Goal: Task Accomplishment & Management: Manage account settings

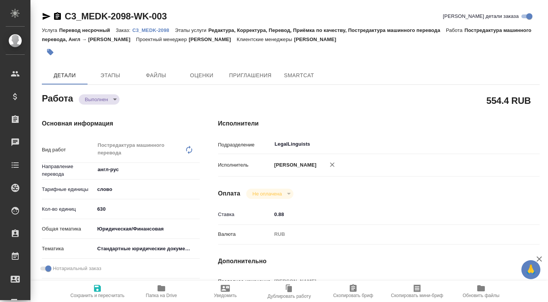
type textarea "x"
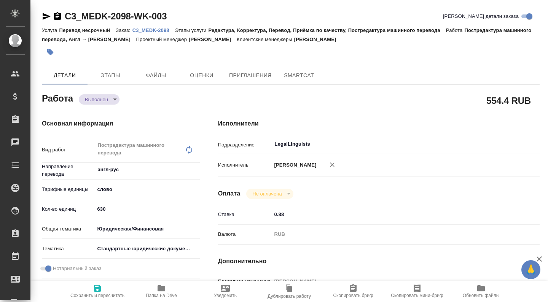
type textarea "x"
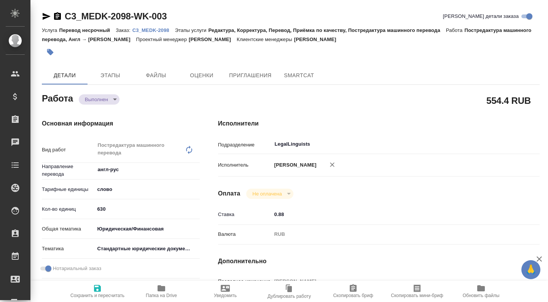
type textarea "x"
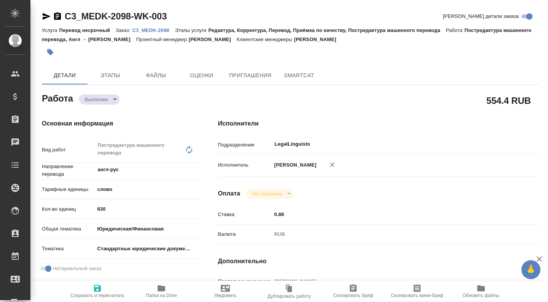
type textarea "x"
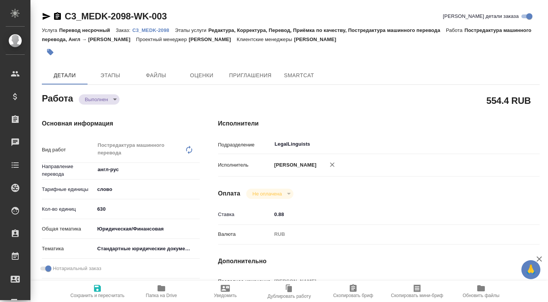
type textarea "x"
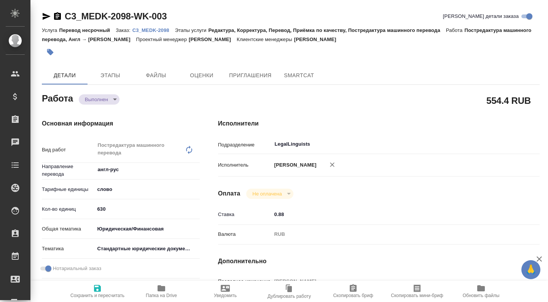
type textarea "x"
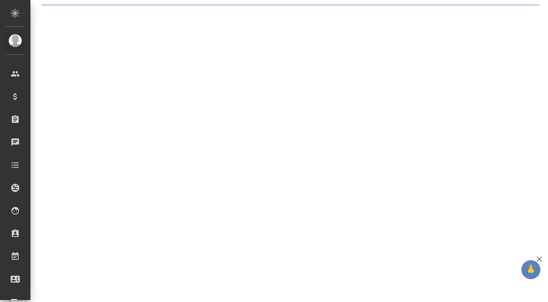
select select "RU"
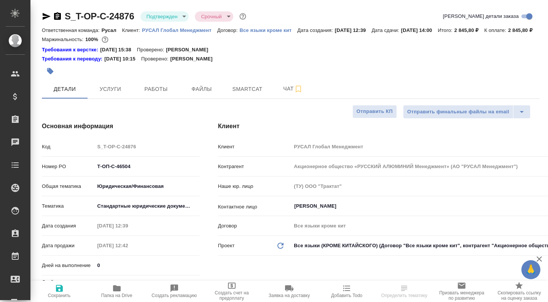
type textarea "x"
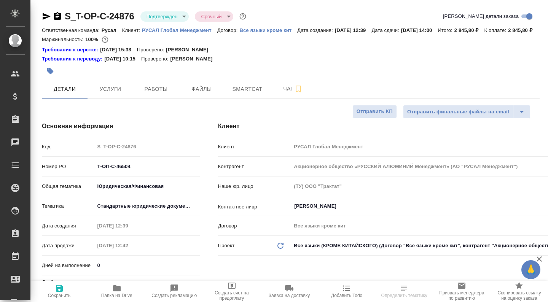
type textarea "x"
type input "[PERSON_NAME]"
click at [117, 289] on icon "button" at bounding box center [117, 288] width 8 height 6
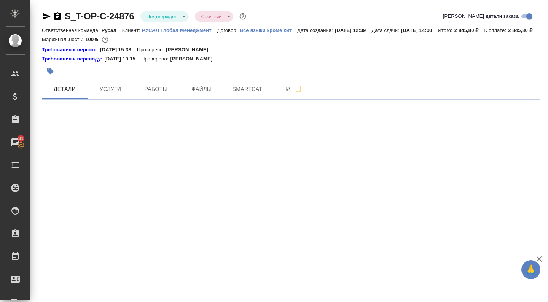
select select "RU"
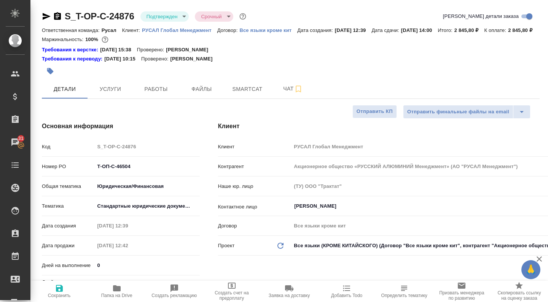
type textarea "x"
click at [154, 94] on span "Работы" at bounding box center [156, 89] width 37 height 10
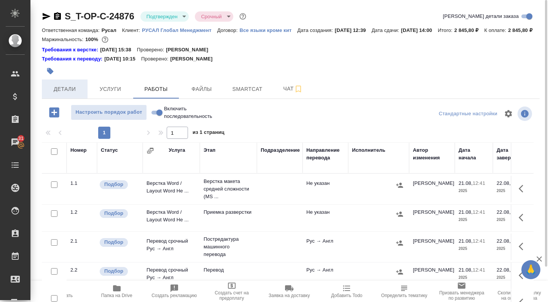
click at [55, 94] on span "Детали" at bounding box center [64, 89] width 37 height 10
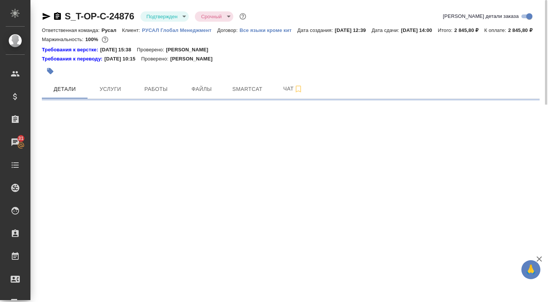
select select "RU"
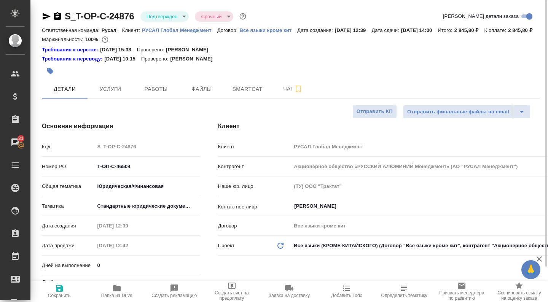
type textarea "x"
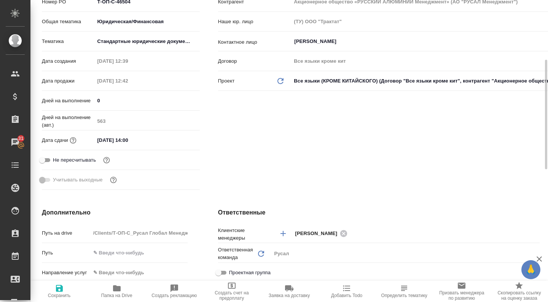
type textarea "x"
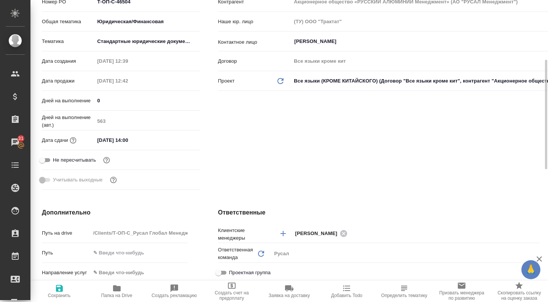
type textarea "x"
